Goal: Task Accomplishment & Management: Manage account settings

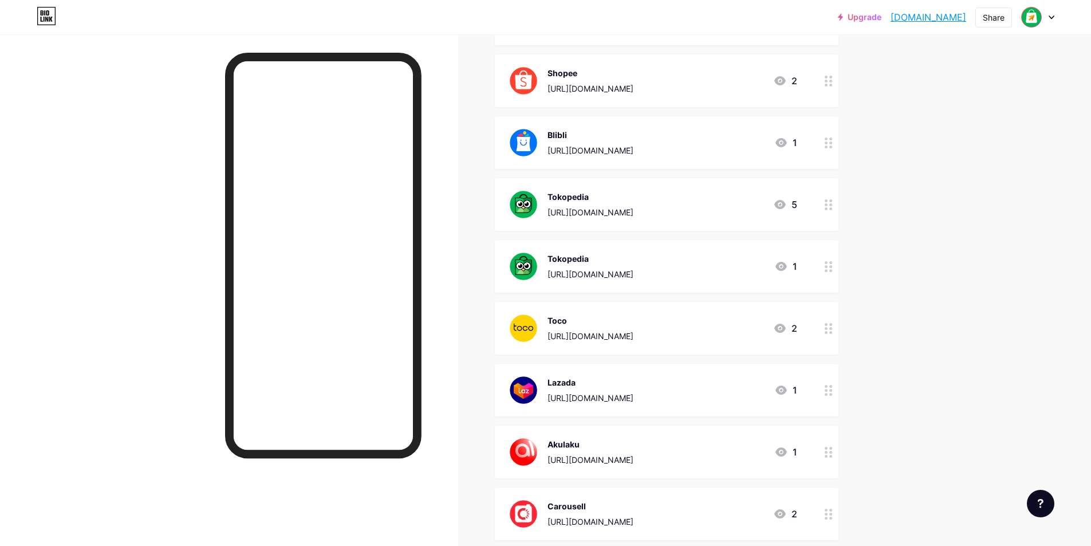
scroll to position [458, 0]
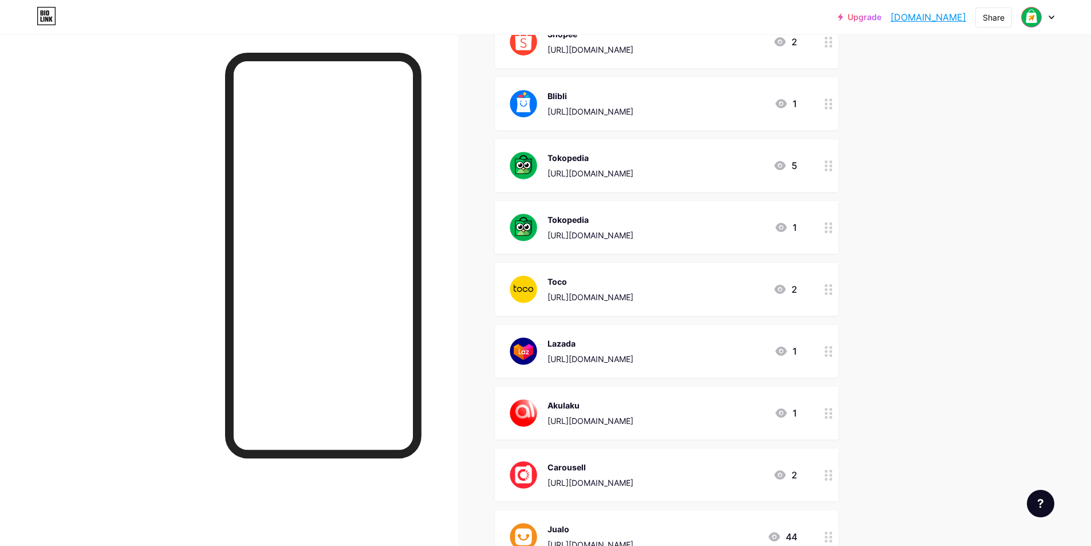
click at [1045, 15] on div at bounding box center [1038, 17] width 33 height 21
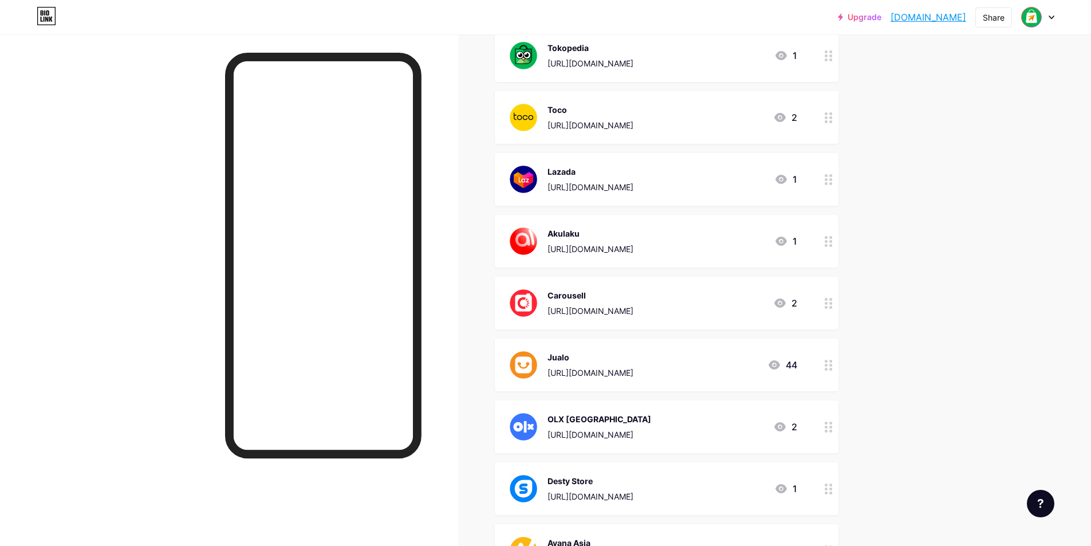
click at [1053, 17] on icon at bounding box center [1052, 17] width 5 height 3
click at [949, 157] on li "Logout" at bounding box center [983, 161] width 142 height 31
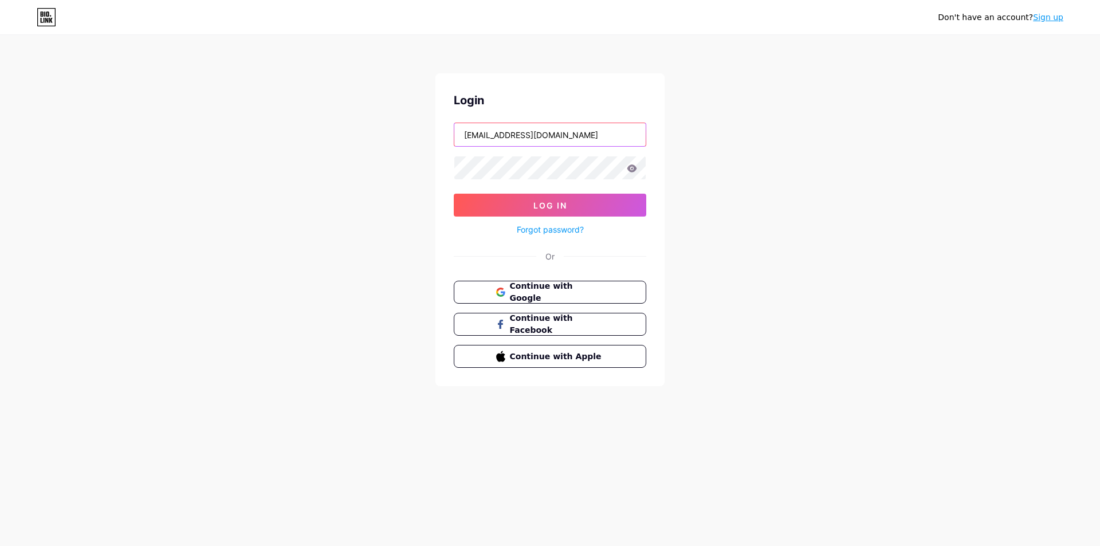
click at [523, 137] on input "[EMAIL_ADDRESS][DOMAIN_NAME]" at bounding box center [549, 134] width 191 height 23
type input "[EMAIL_ADDRESS][DOMAIN_NAME]"
click at [537, 209] on span "Log In" at bounding box center [550, 206] width 34 height 10
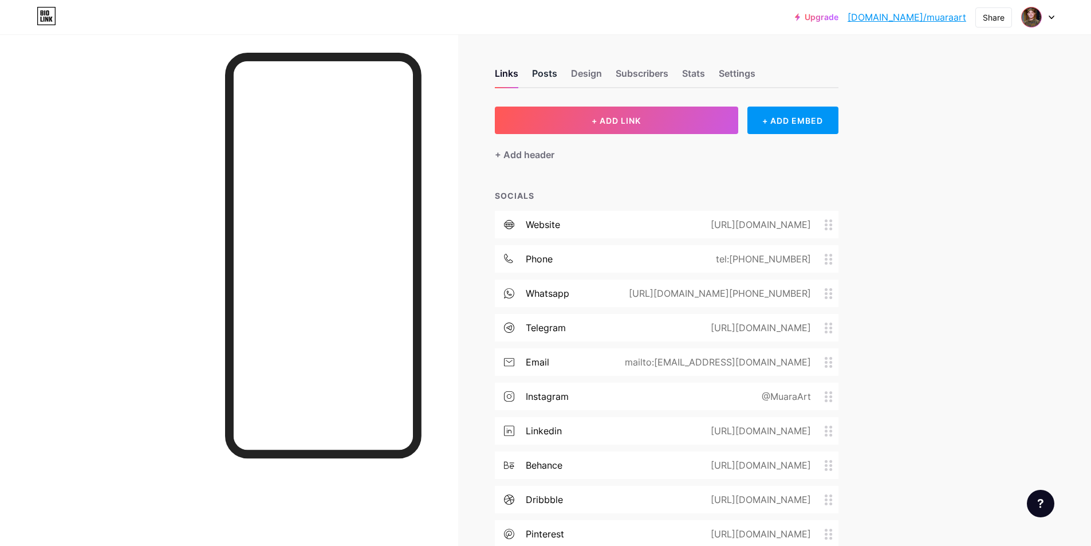
click at [553, 77] on div "Posts" at bounding box center [544, 76] width 25 height 21
click at [515, 72] on div "Links" at bounding box center [506, 76] width 23 height 21
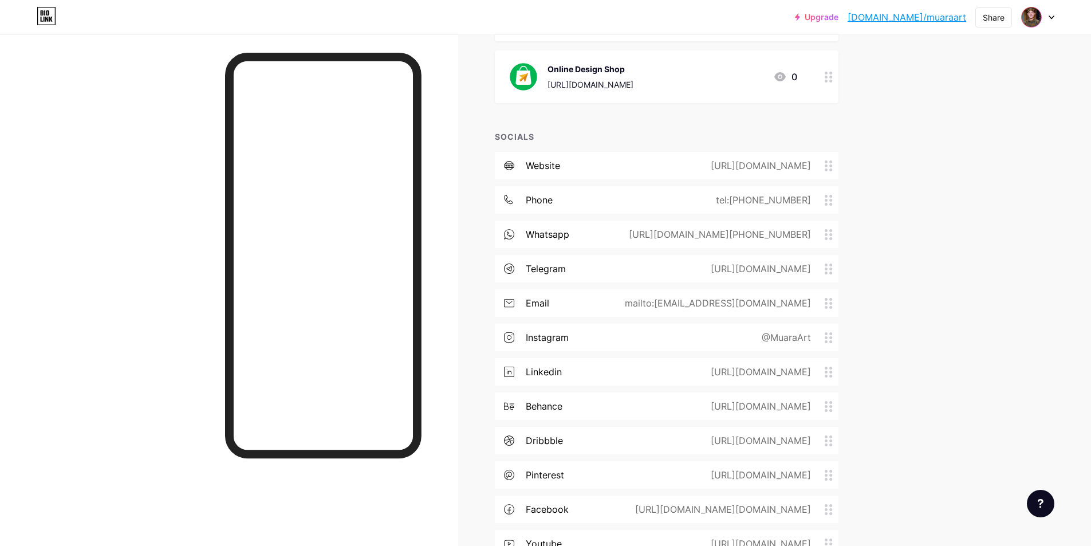
scroll to position [315, 0]
click at [1052, 15] on icon at bounding box center [1052, 17] width 6 height 4
click at [946, 170] on li "Logout" at bounding box center [983, 161] width 142 height 31
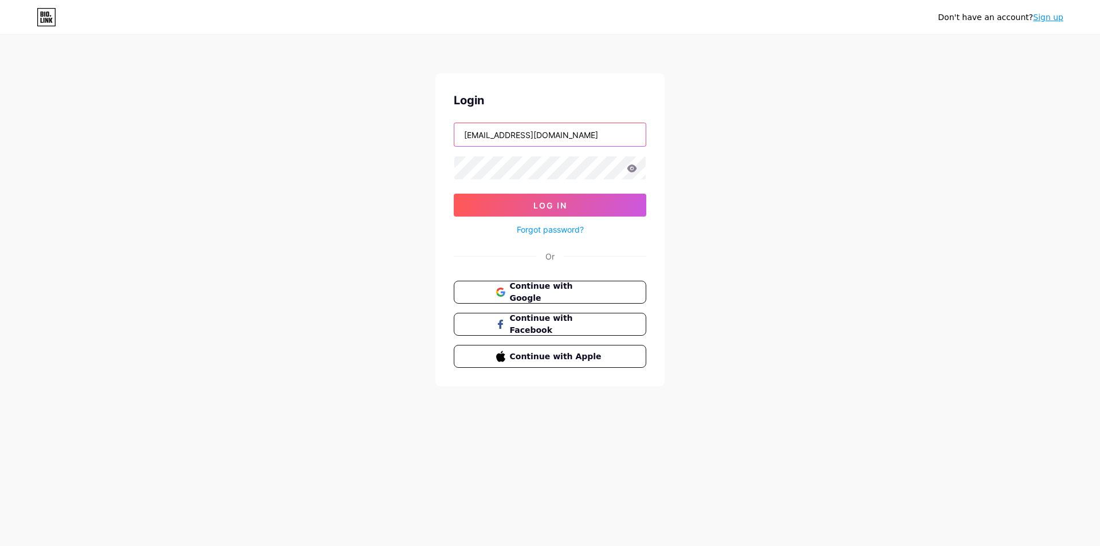
click at [559, 140] on input "[EMAIL_ADDRESS][DOMAIN_NAME]" at bounding box center [549, 134] width 191 height 23
type input "[EMAIL_ADDRESS][DOMAIN_NAME]"
click at [547, 203] on span "Log In" at bounding box center [550, 206] width 34 height 10
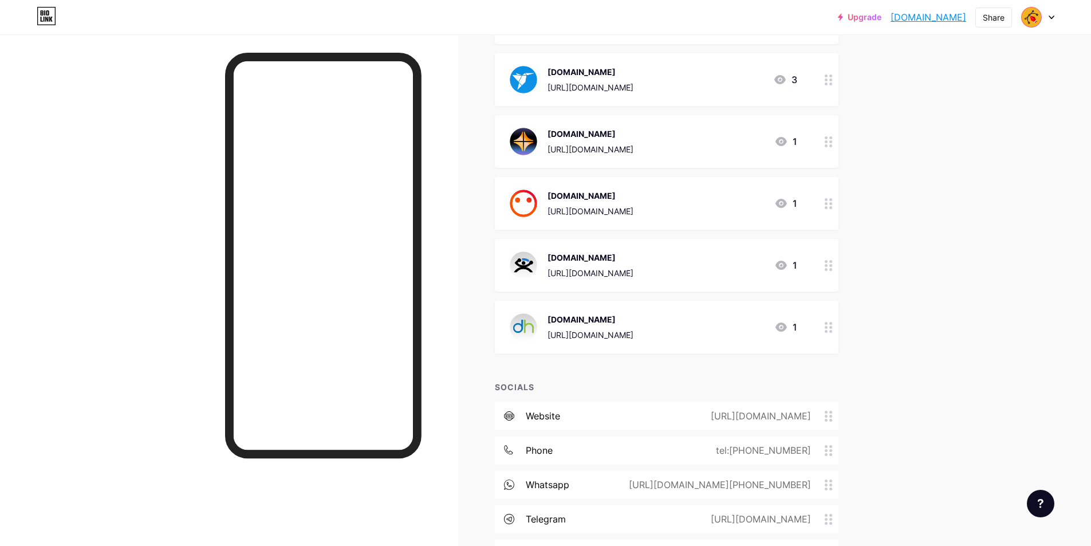
scroll to position [917, 0]
click at [1027, 22] on img at bounding box center [1032, 17] width 18 height 18
click at [941, 160] on li "Logout" at bounding box center [983, 161] width 142 height 31
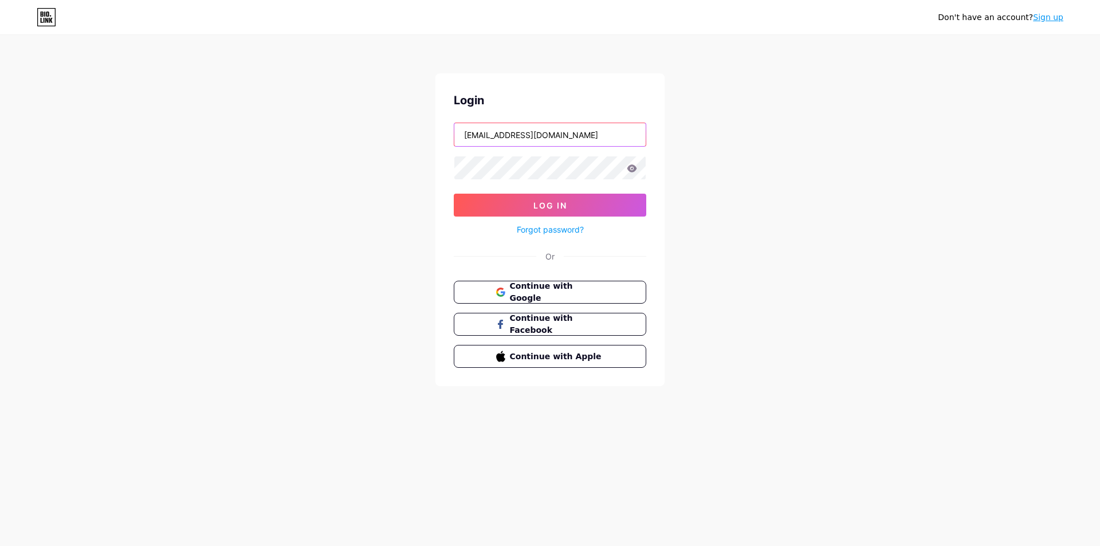
click at [566, 139] on input "[EMAIL_ADDRESS][DOMAIN_NAME]" at bounding box center [549, 134] width 191 height 23
type input "[EMAIL_ADDRESS][DOMAIN_NAME]"
click at [573, 210] on button "Log In" at bounding box center [550, 205] width 193 height 23
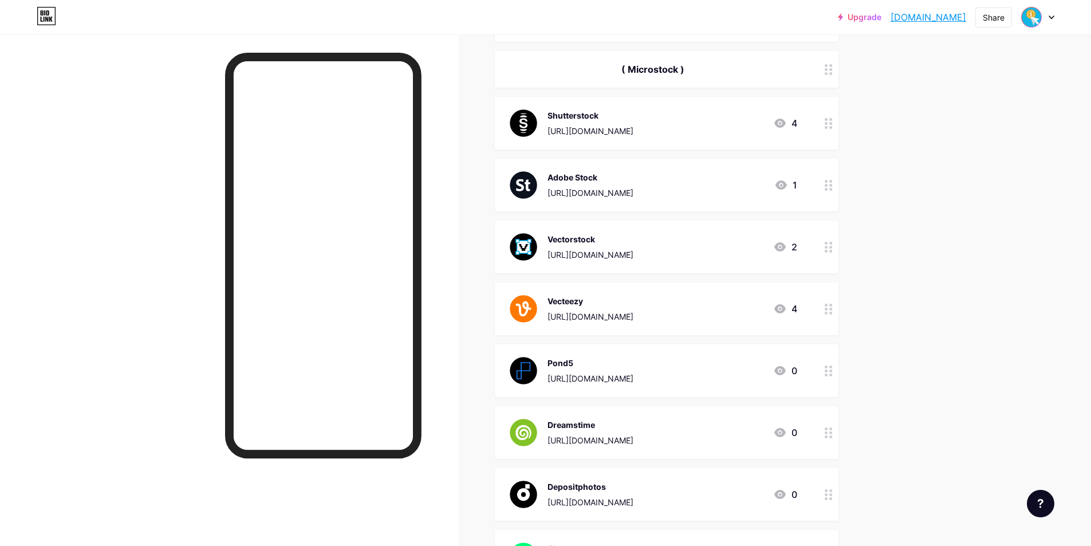
scroll to position [294, 0]
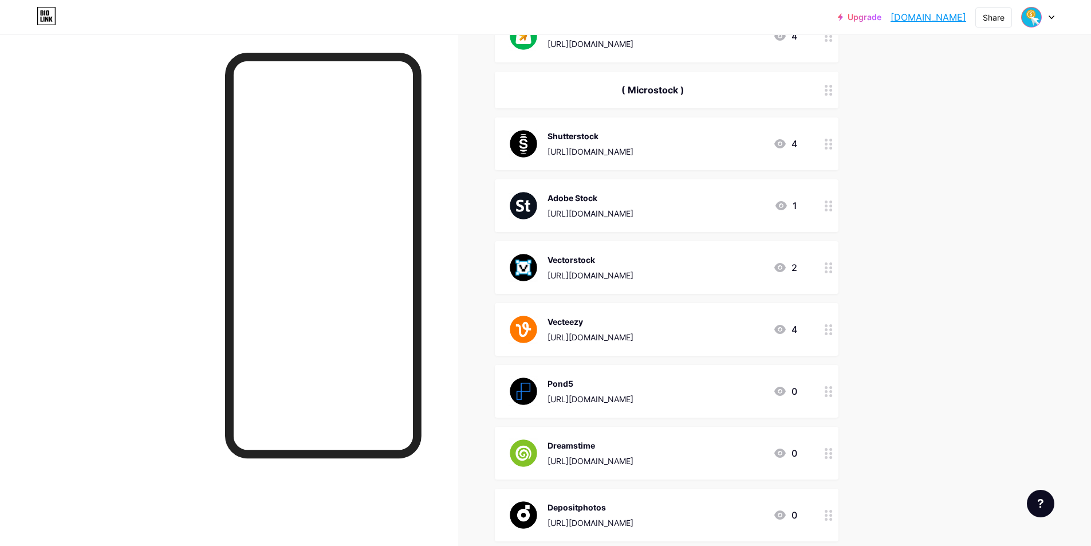
click at [834, 211] on div at bounding box center [828, 205] width 19 height 53
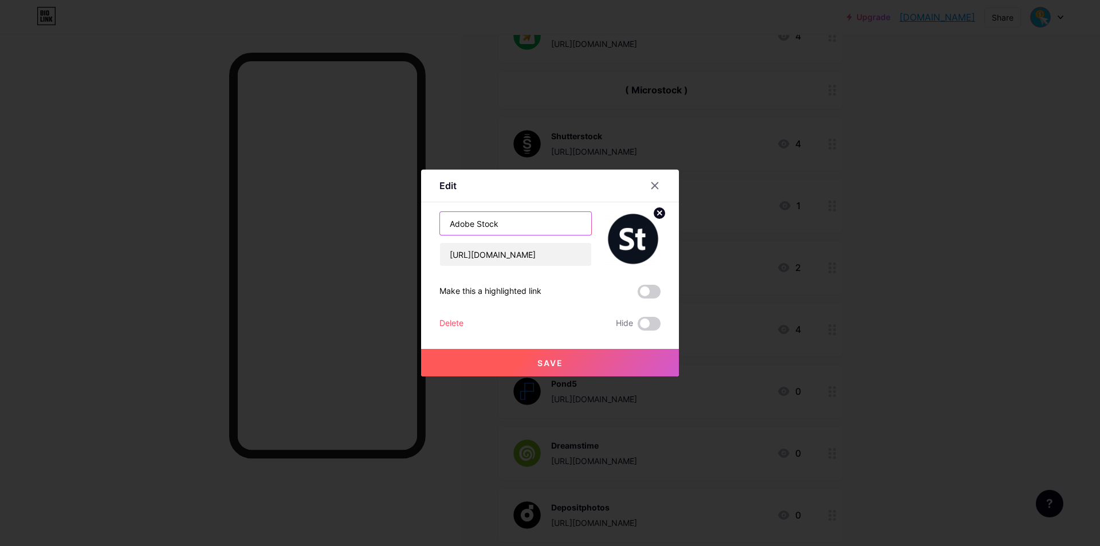
click at [481, 223] on input "Adobe Stock" at bounding box center [515, 223] width 151 height 23
click at [474, 220] on input "Adobe Stock" at bounding box center [515, 223] width 151 height 23
type input "Adobestock"
click at [498, 364] on button "Save" at bounding box center [550, 363] width 258 height 28
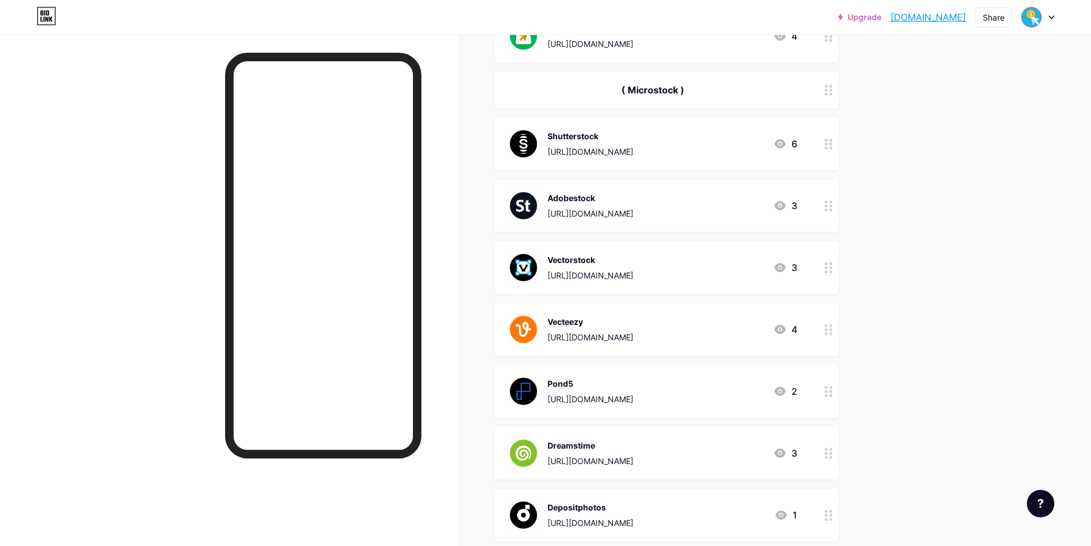
click at [930, 14] on link "[DOMAIN_NAME]" at bounding box center [929, 17] width 76 height 14
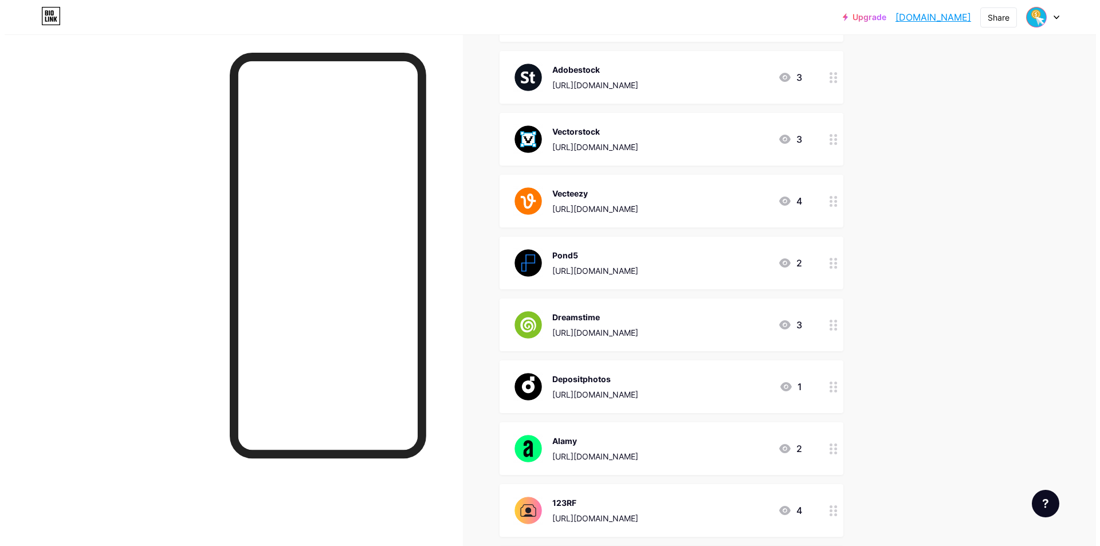
scroll to position [458, 0]
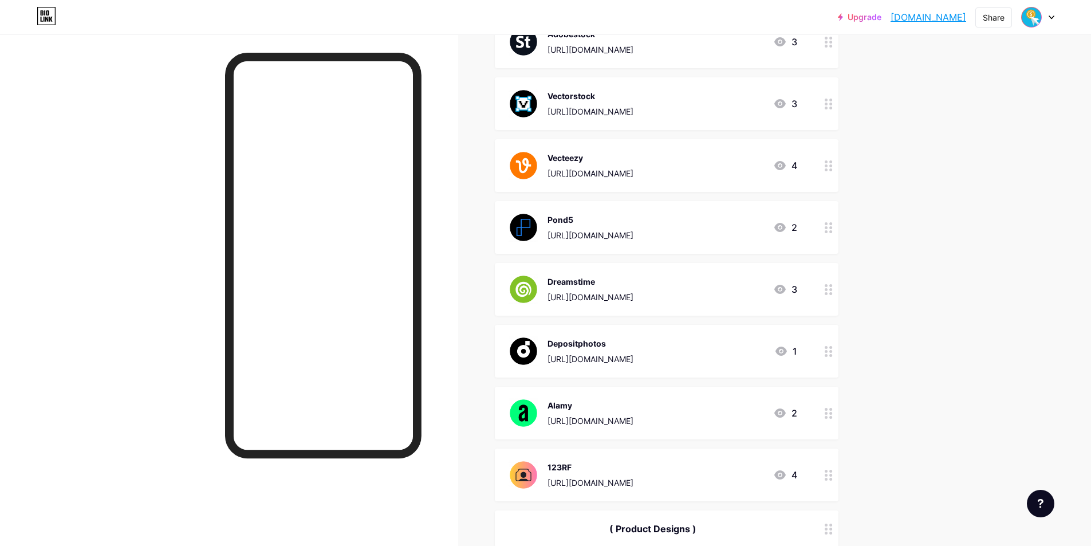
click at [833, 226] on icon at bounding box center [829, 227] width 8 height 11
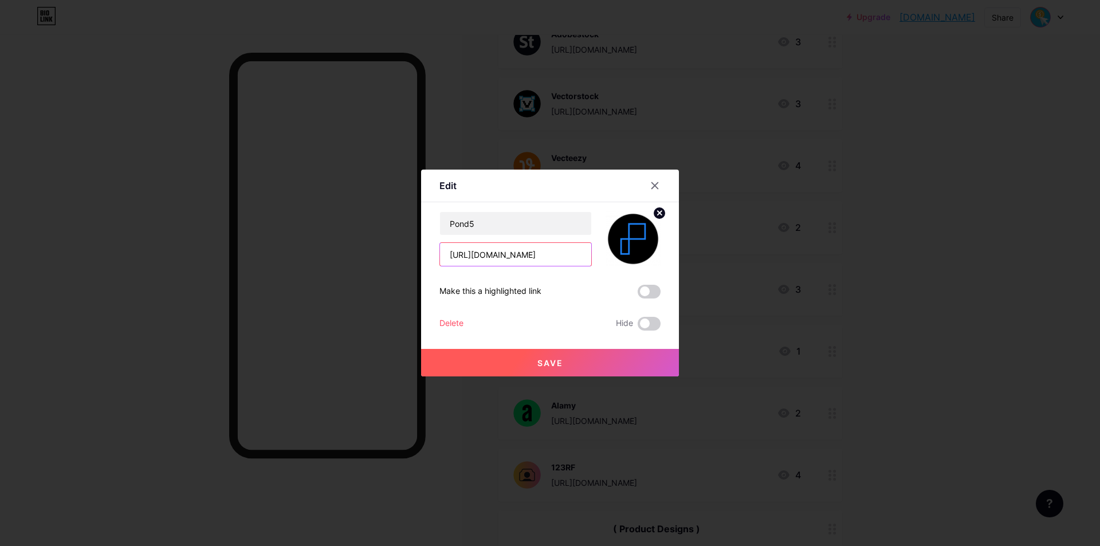
click at [546, 252] on input "[URL][DOMAIN_NAME]" at bounding box center [515, 254] width 151 height 23
paste input "/artist/"
type input "https://www.pond5.com/artist/muaraart56550"
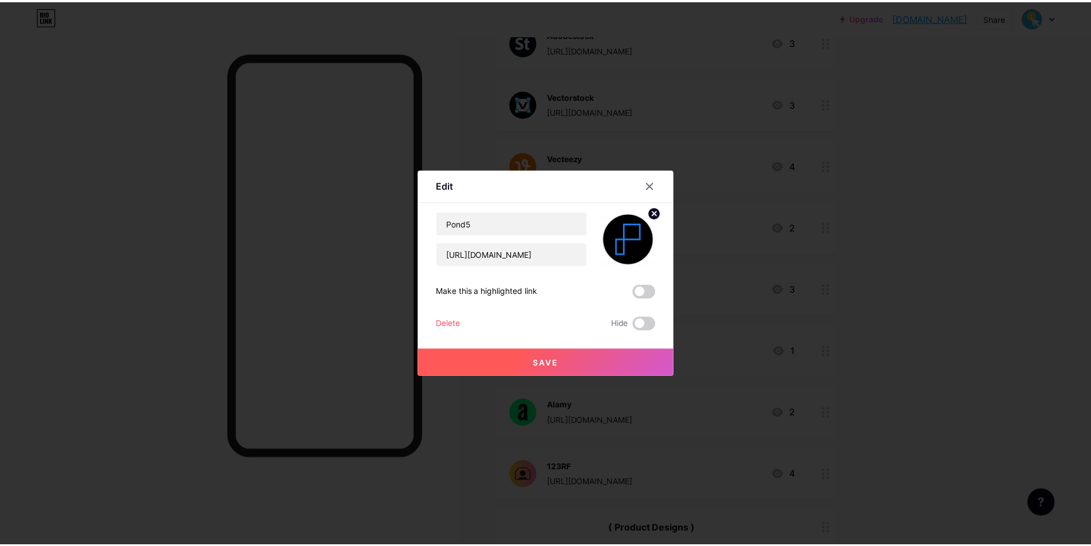
scroll to position [0, 0]
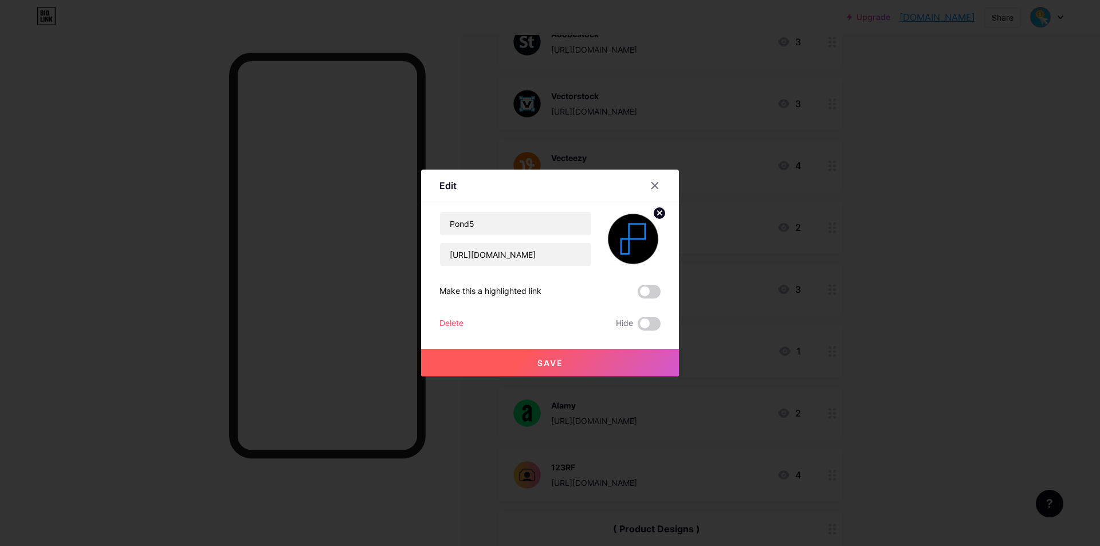
click at [545, 355] on button "Save" at bounding box center [550, 363] width 258 height 28
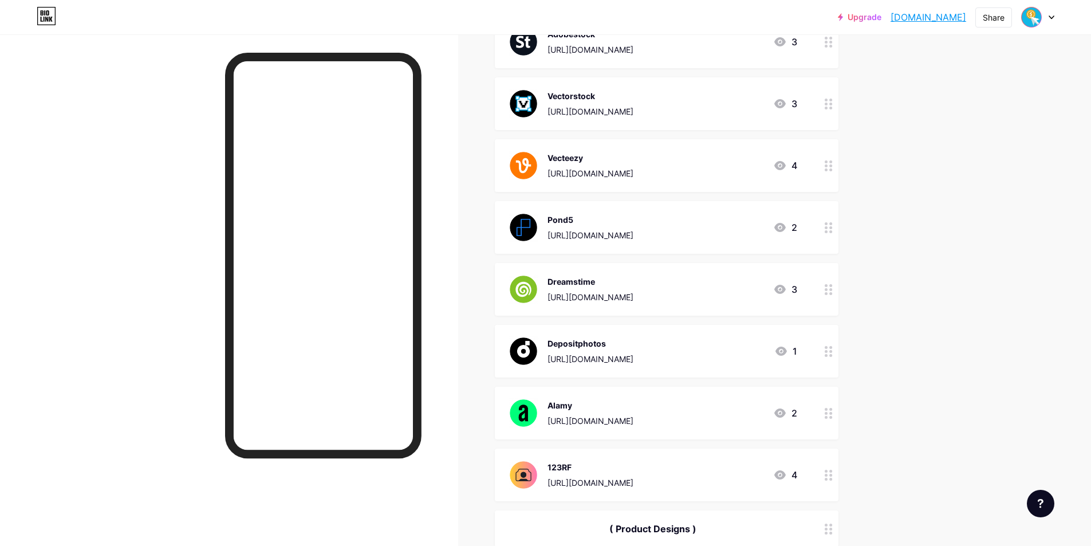
click at [901, 15] on link "[DOMAIN_NAME]" at bounding box center [929, 17] width 76 height 14
